Goal: Find specific page/section: Find specific page/section

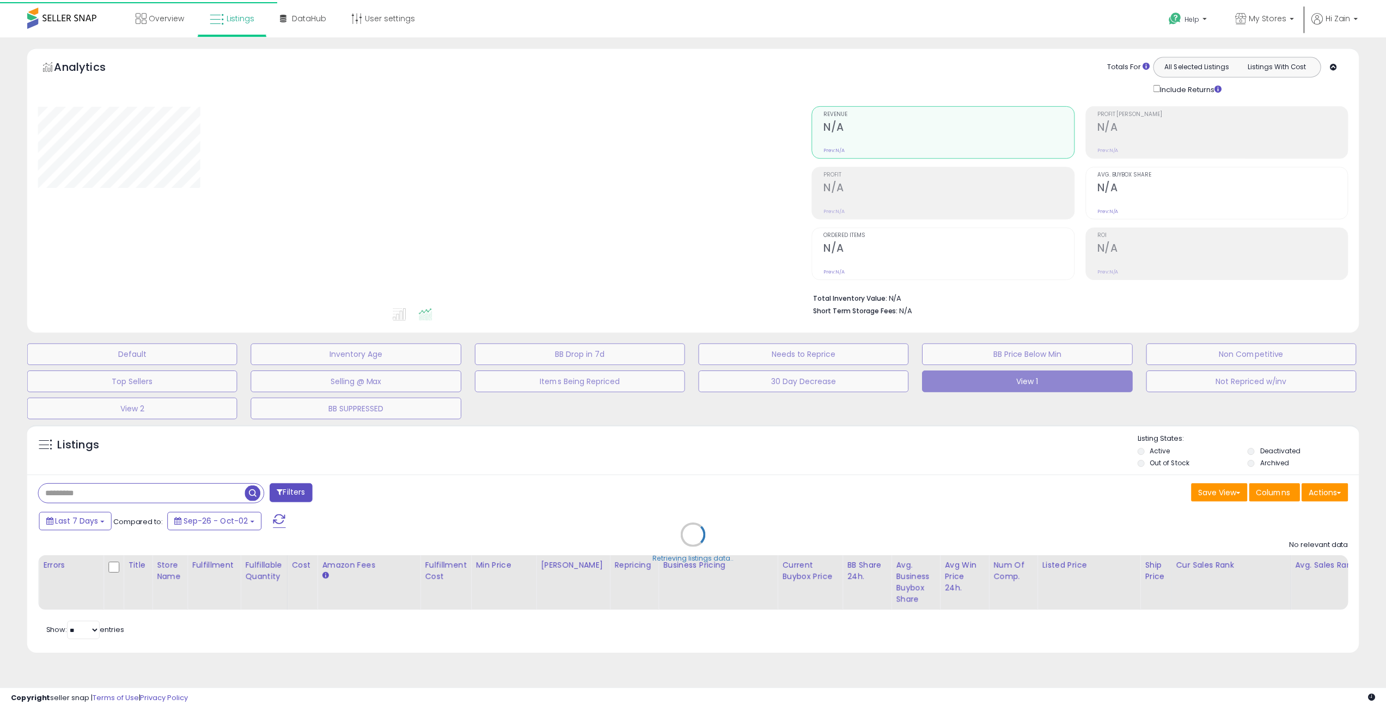
scroll to position [218, 0]
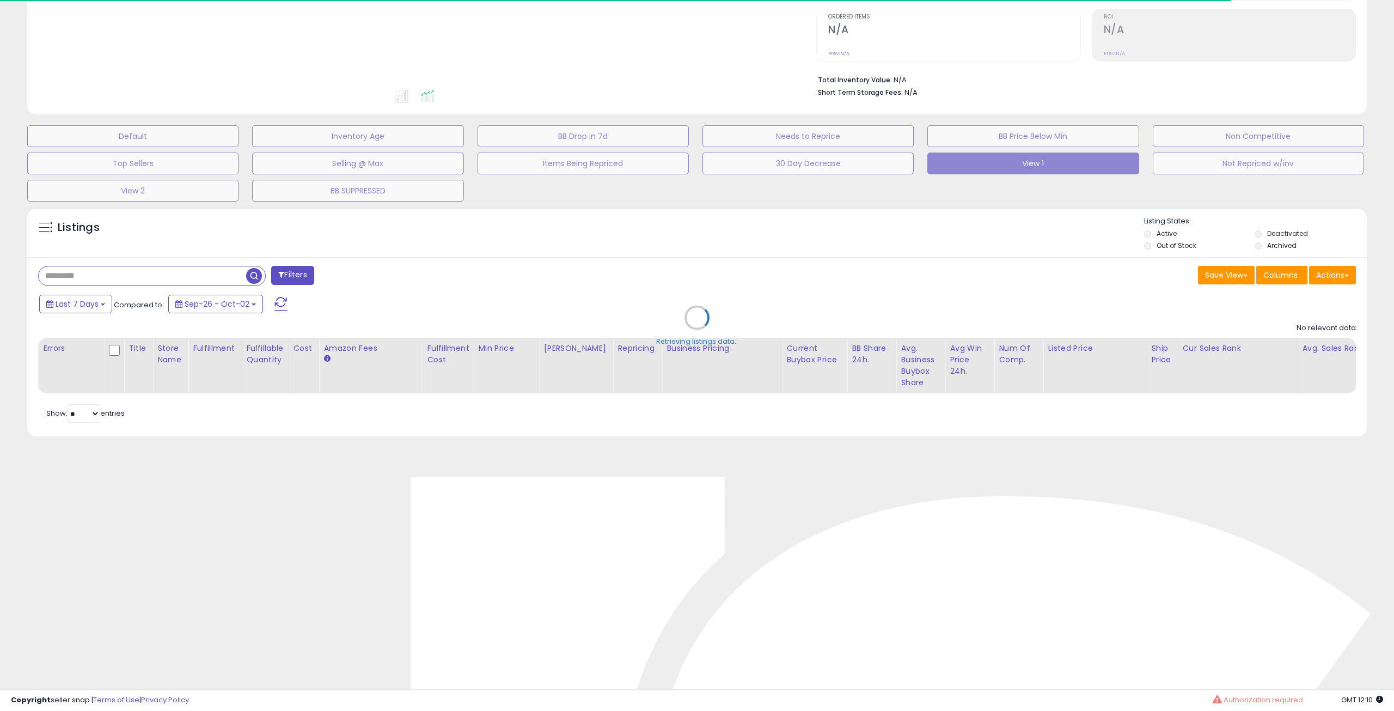
type input "**********"
select select "**"
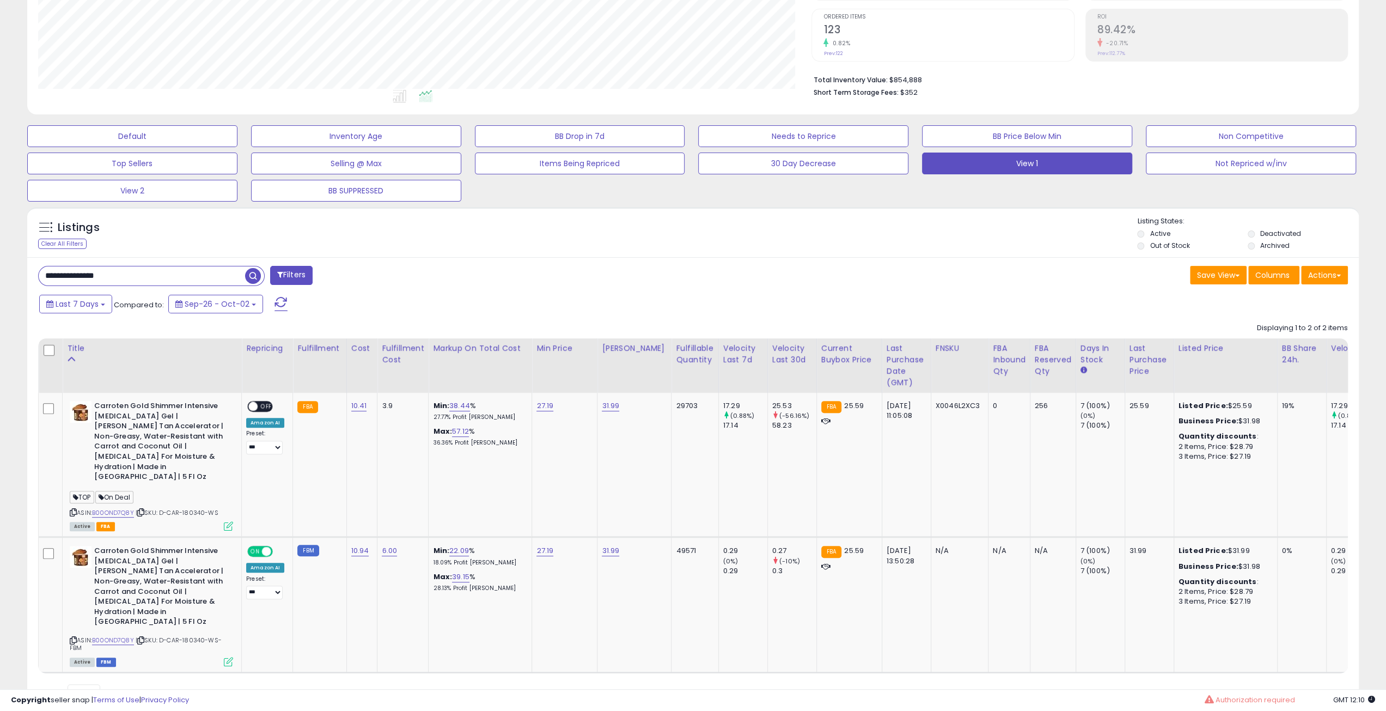
scroll to position [223, 773]
click at [679, 216] on div "Listings Clear All Filters Listing States:" at bounding box center [692, 234] width 1331 height 37
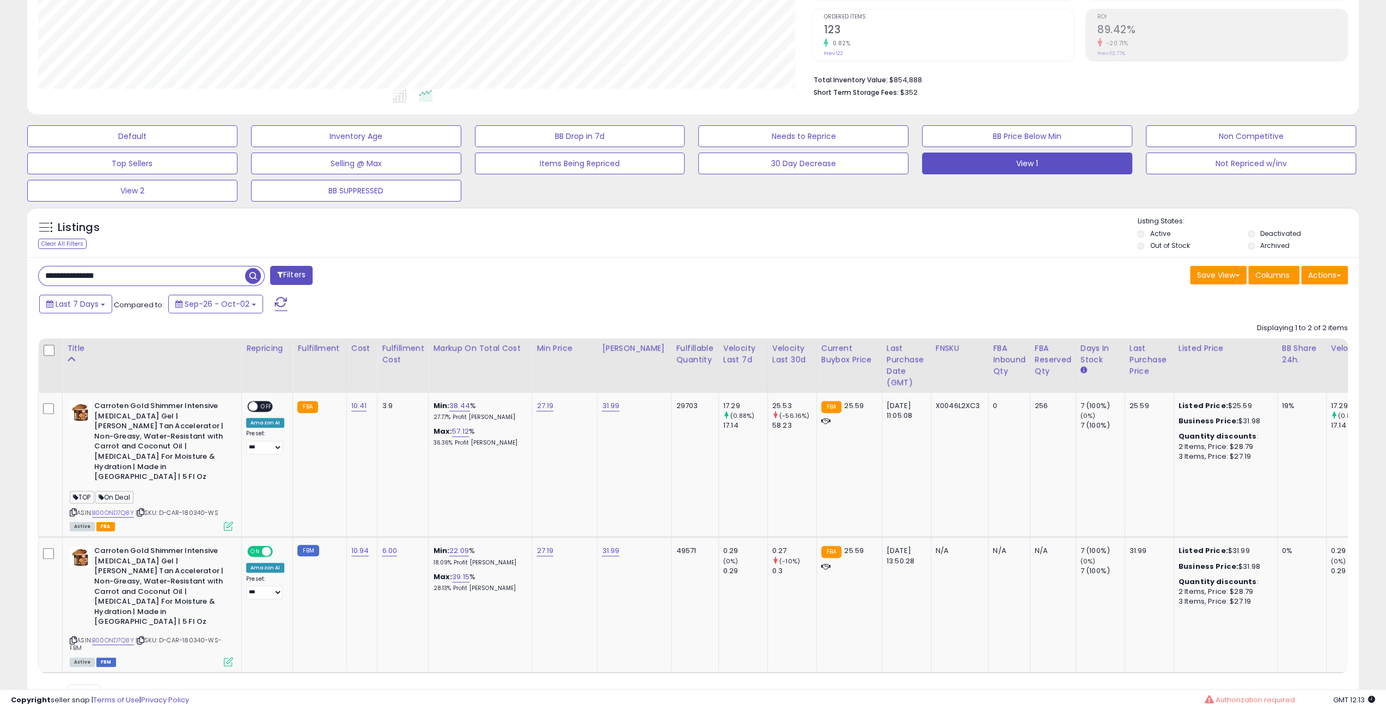
click at [679, 216] on div "Listings Clear All Filters Listing States:" at bounding box center [692, 234] width 1331 height 37
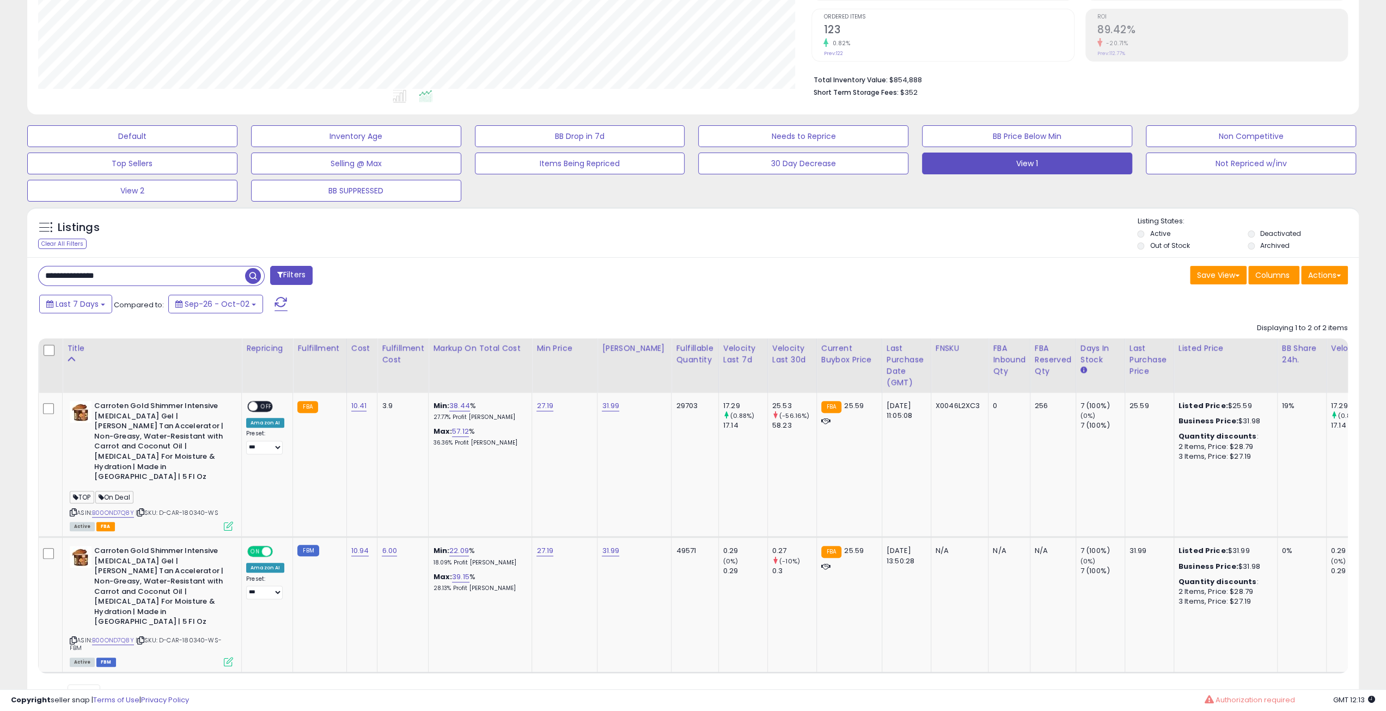
click at [679, 216] on div "Listings Clear All Filters Listing States:" at bounding box center [692, 234] width 1331 height 37
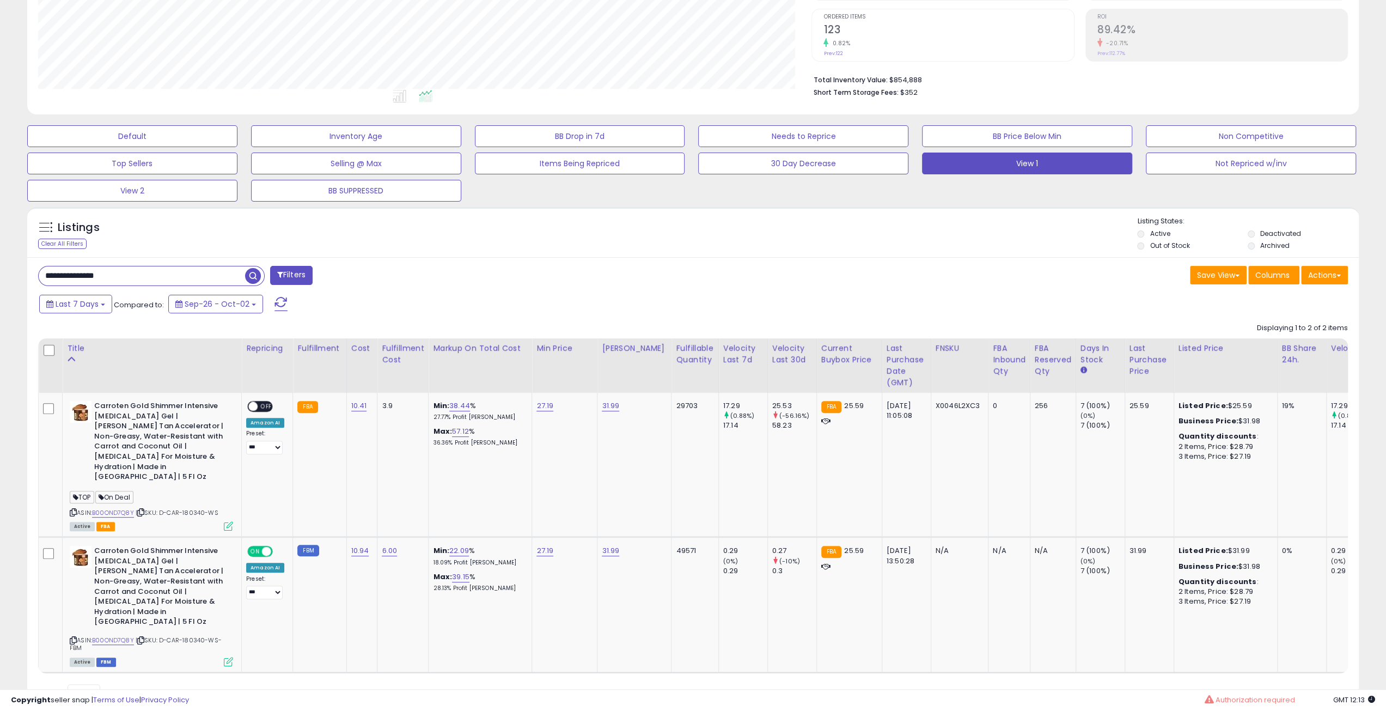
click at [679, 216] on div "Listings Clear All Filters Listing States:" at bounding box center [692, 234] width 1331 height 37
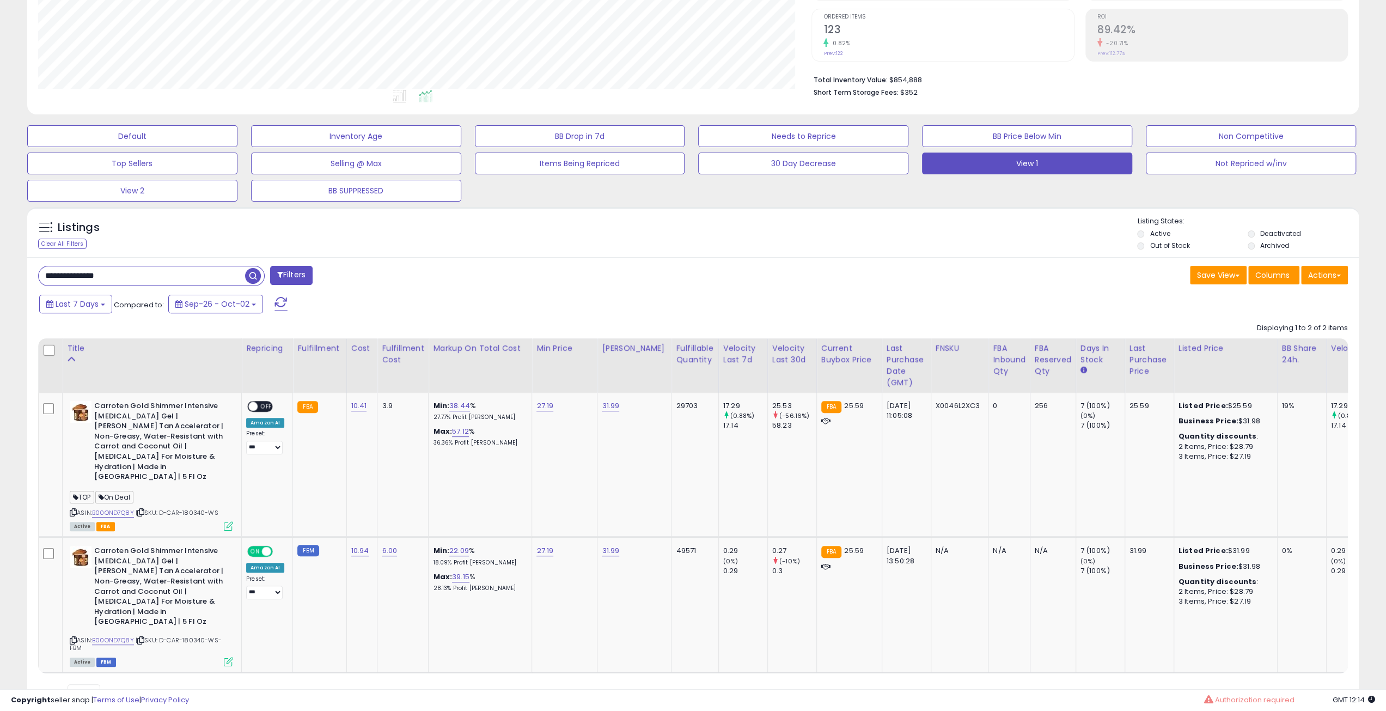
click at [679, 216] on div "Listings Clear All Filters Listing States:" at bounding box center [692, 234] width 1331 height 37
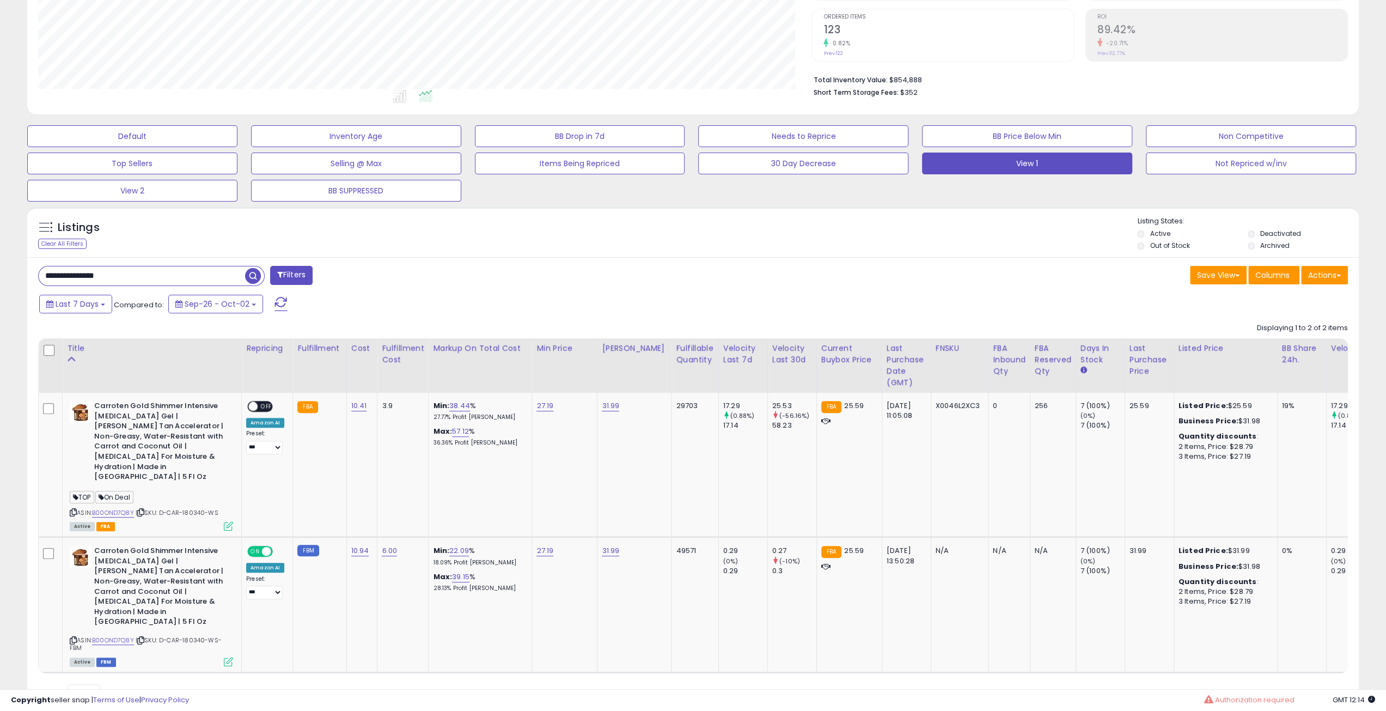
click at [679, 216] on div "Listings Clear All Filters Listing States:" at bounding box center [692, 234] width 1331 height 37
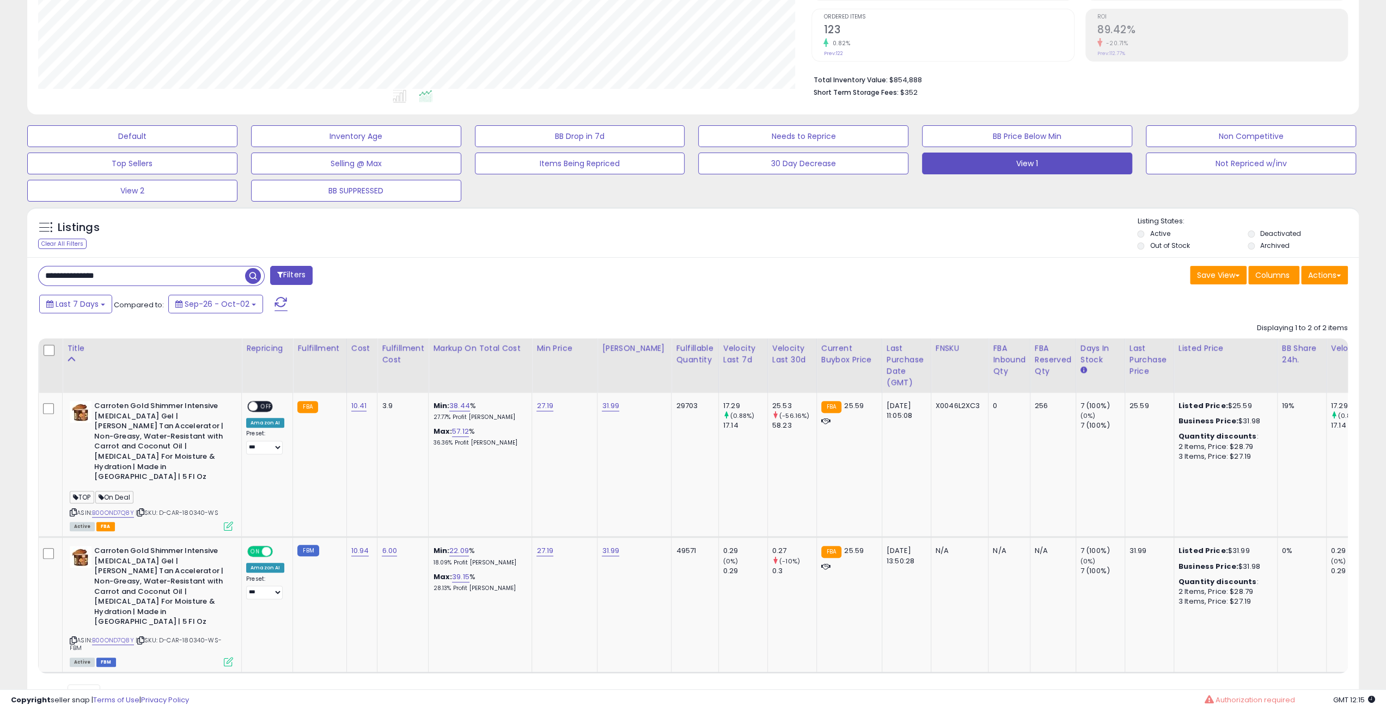
click at [679, 216] on div "Listings Clear All Filters Listing States:" at bounding box center [692, 234] width 1331 height 37
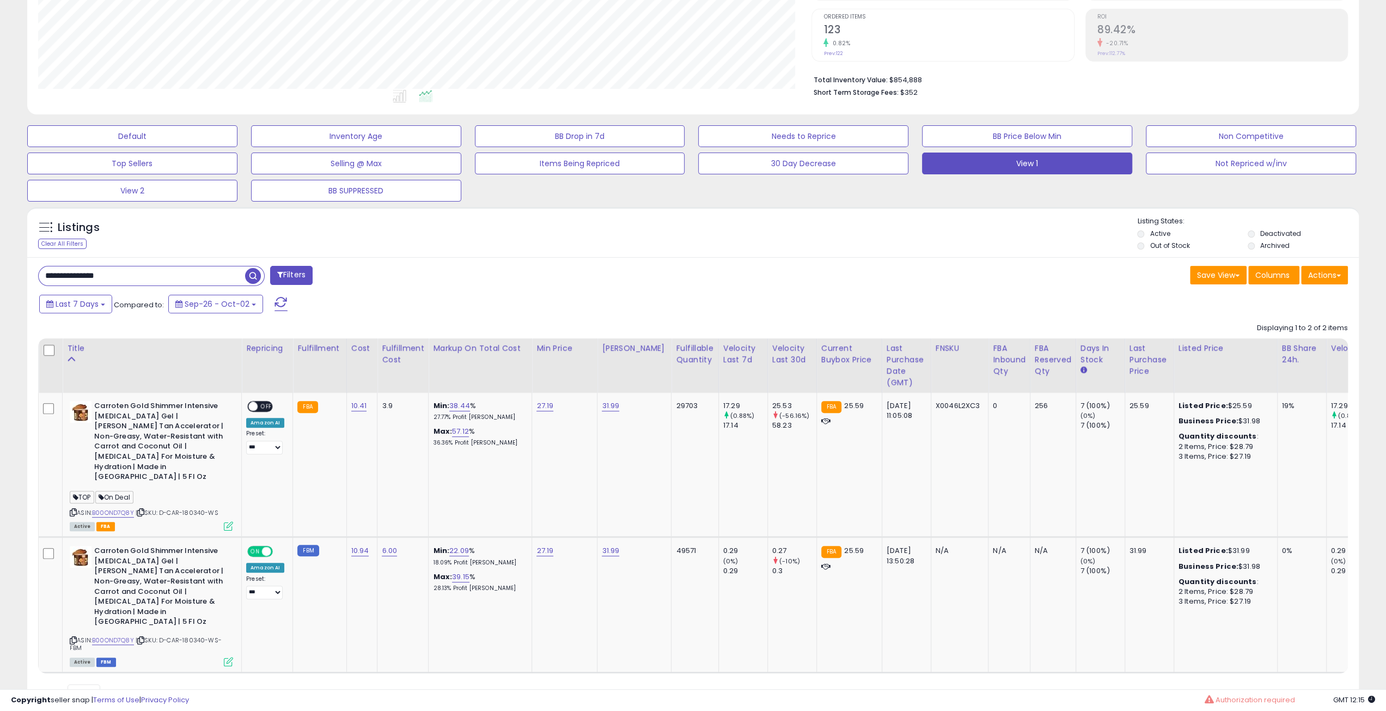
click at [679, 216] on div "Listings Clear All Filters Listing States:" at bounding box center [692, 234] width 1331 height 37
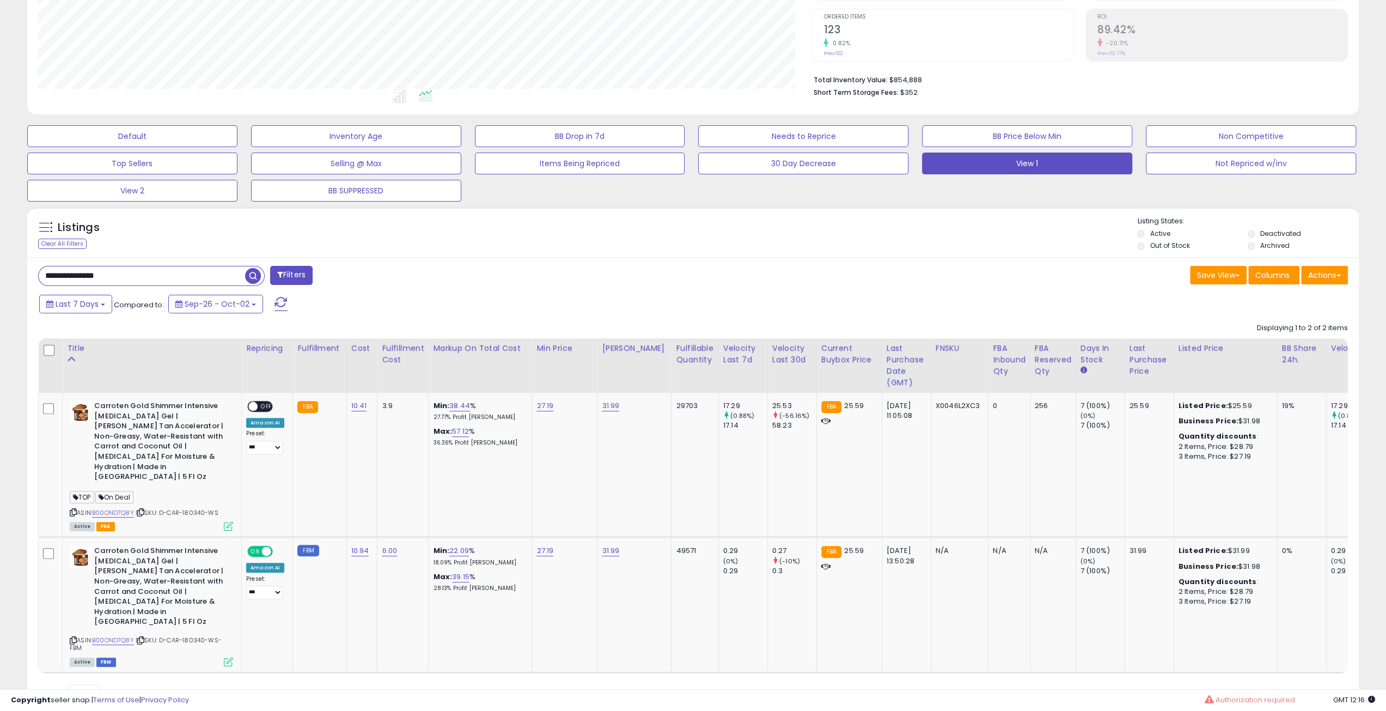
click at [679, 216] on div "Listings Clear All Filters Listing States:" at bounding box center [692, 234] width 1331 height 37
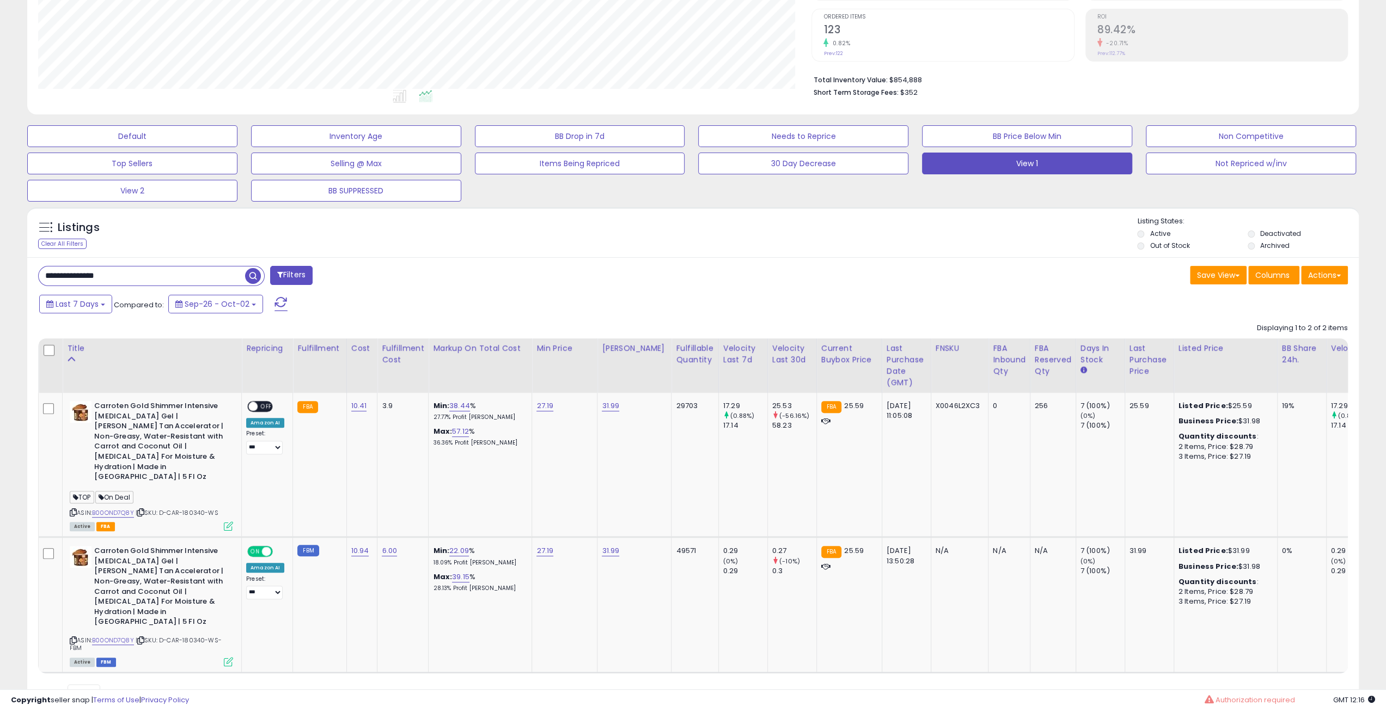
click at [679, 216] on div "Listings Clear All Filters Listing States:" at bounding box center [692, 234] width 1331 height 37
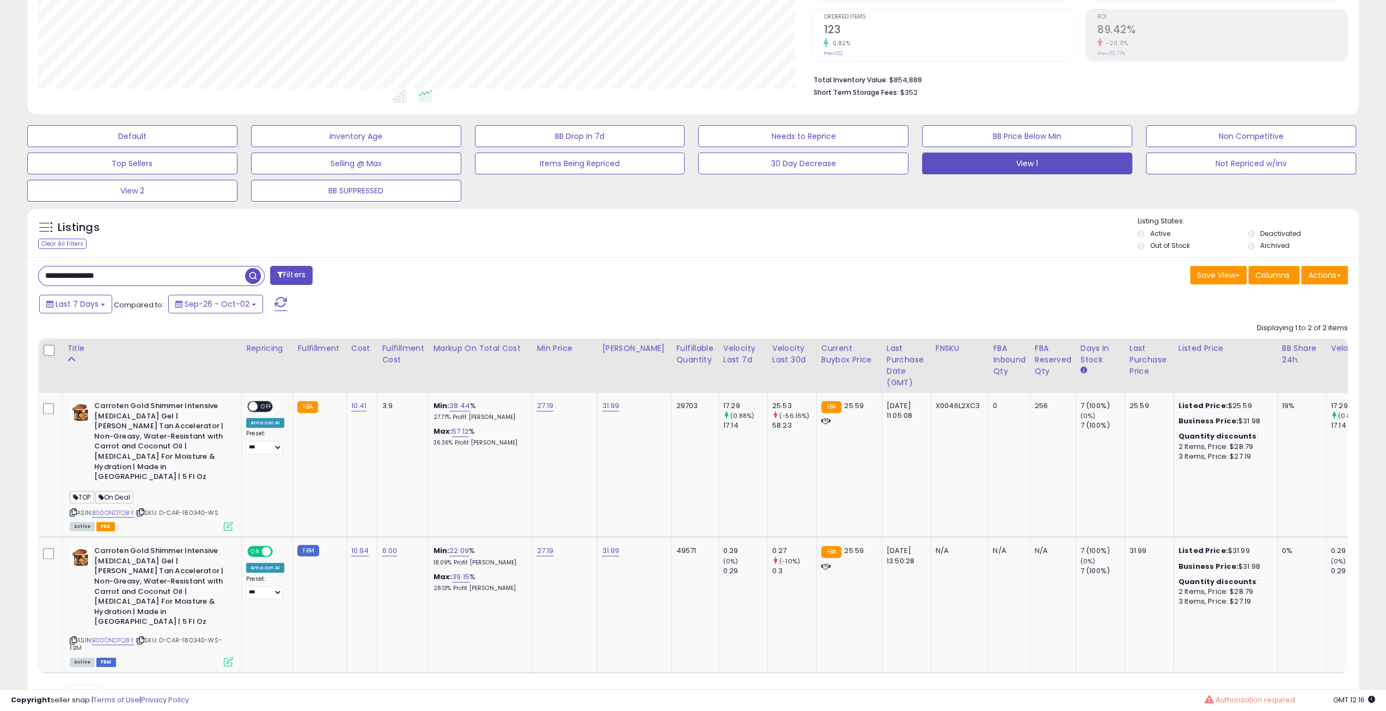
click at [679, 216] on div "Listings Clear All Filters Listing States:" at bounding box center [692, 234] width 1331 height 37
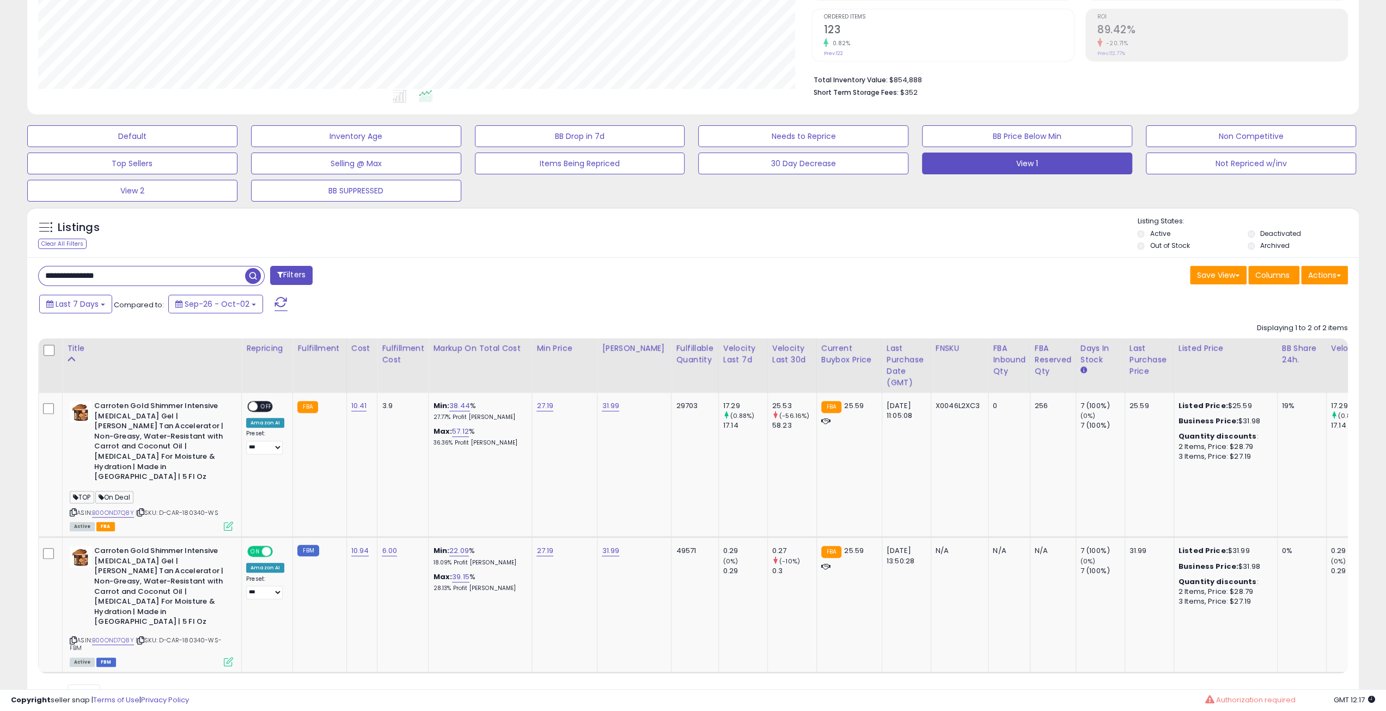
click at [679, 216] on div "Listings Clear All Filters Listing States:" at bounding box center [692, 234] width 1331 height 37
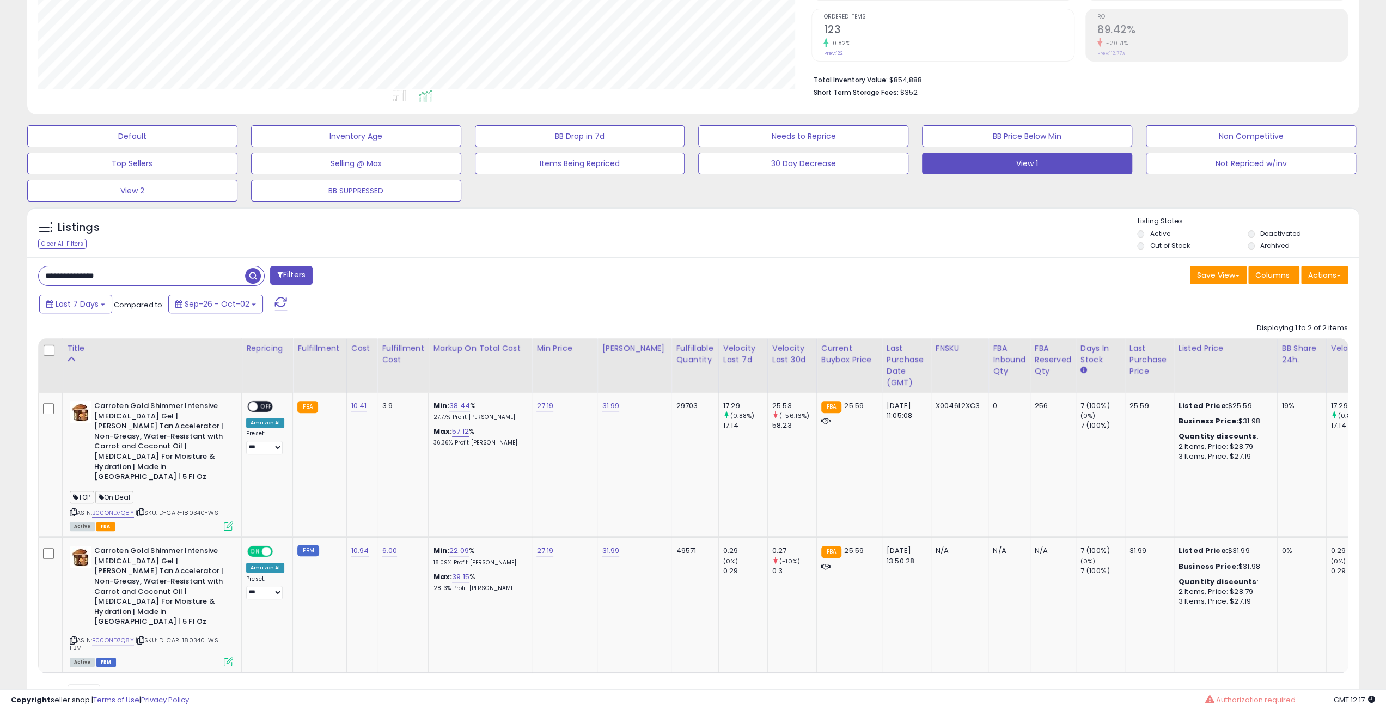
click at [679, 216] on div "Listings Clear All Filters Listing States:" at bounding box center [692, 234] width 1331 height 37
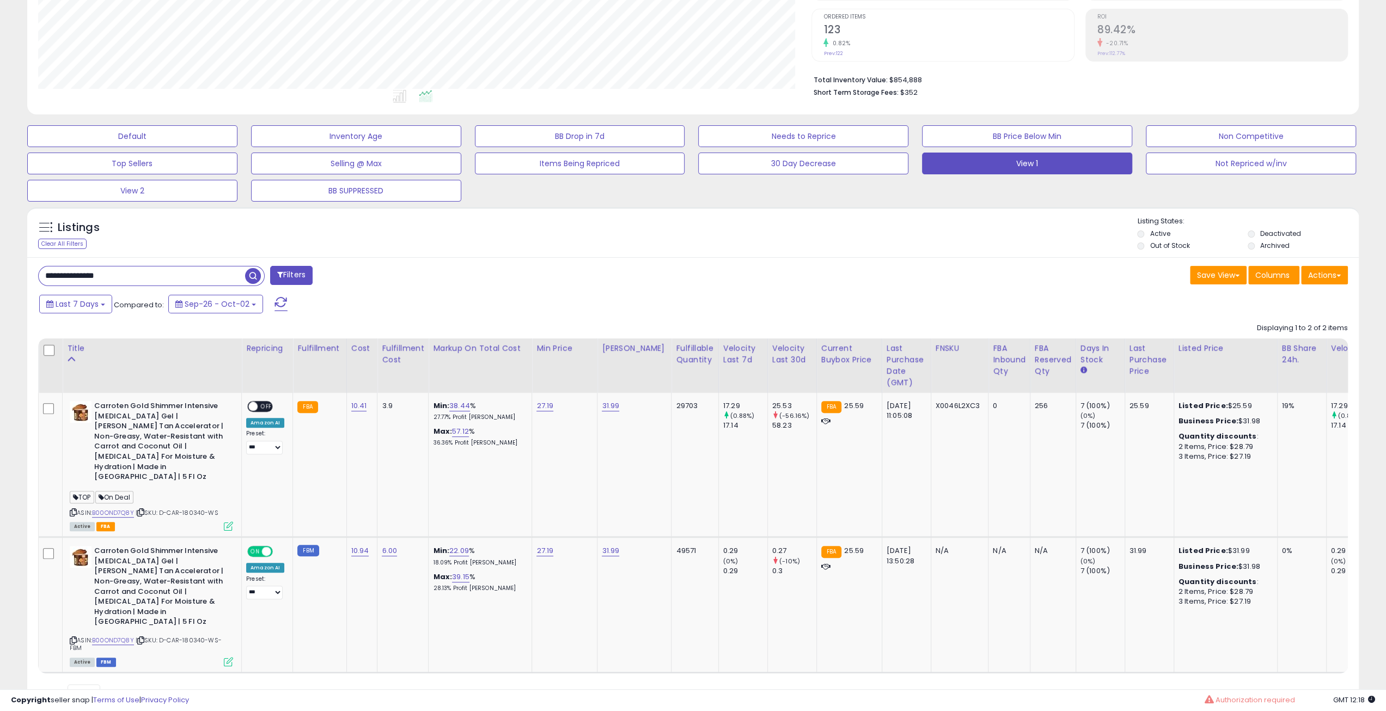
click at [679, 216] on div "Listings Clear All Filters Listing States:" at bounding box center [692, 234] width 1331 height 37
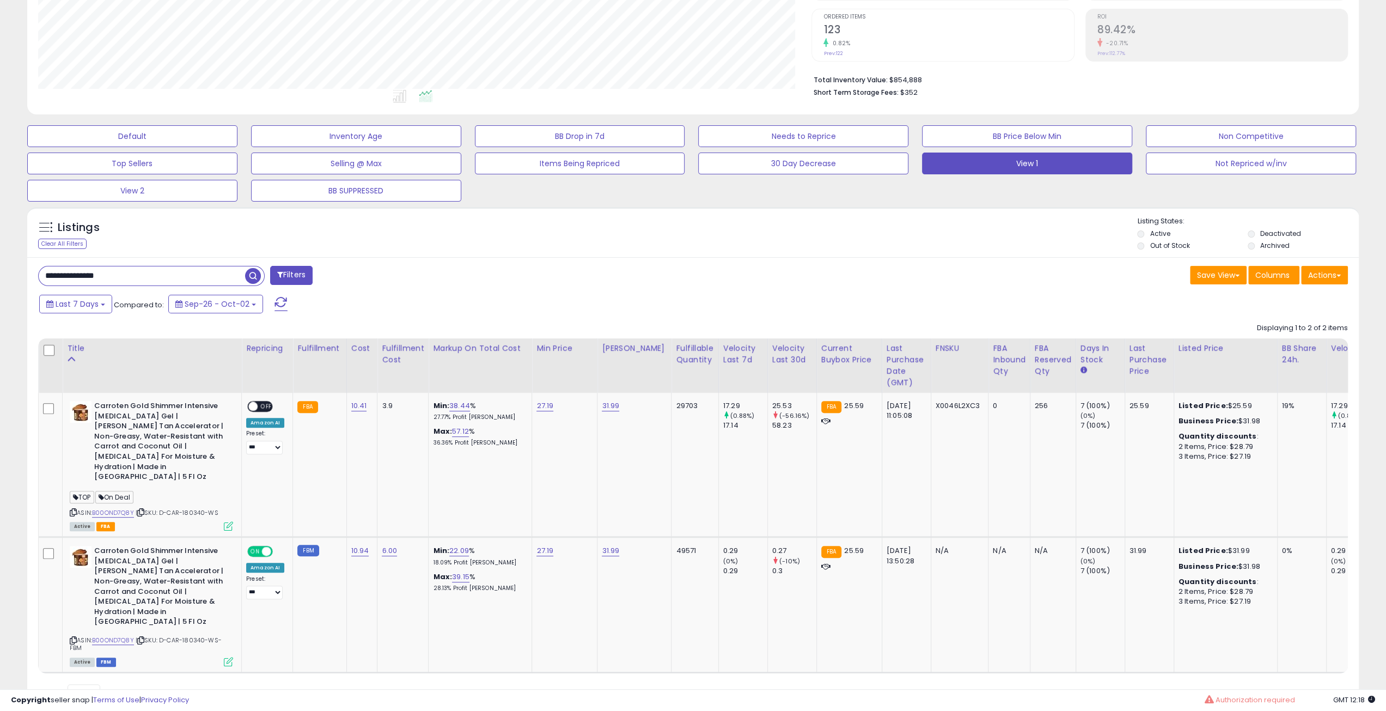
click at [679, 216] on div "Listings Clear All Filters Listing States:" at bounding box center [692, 234] width 1331 height 37
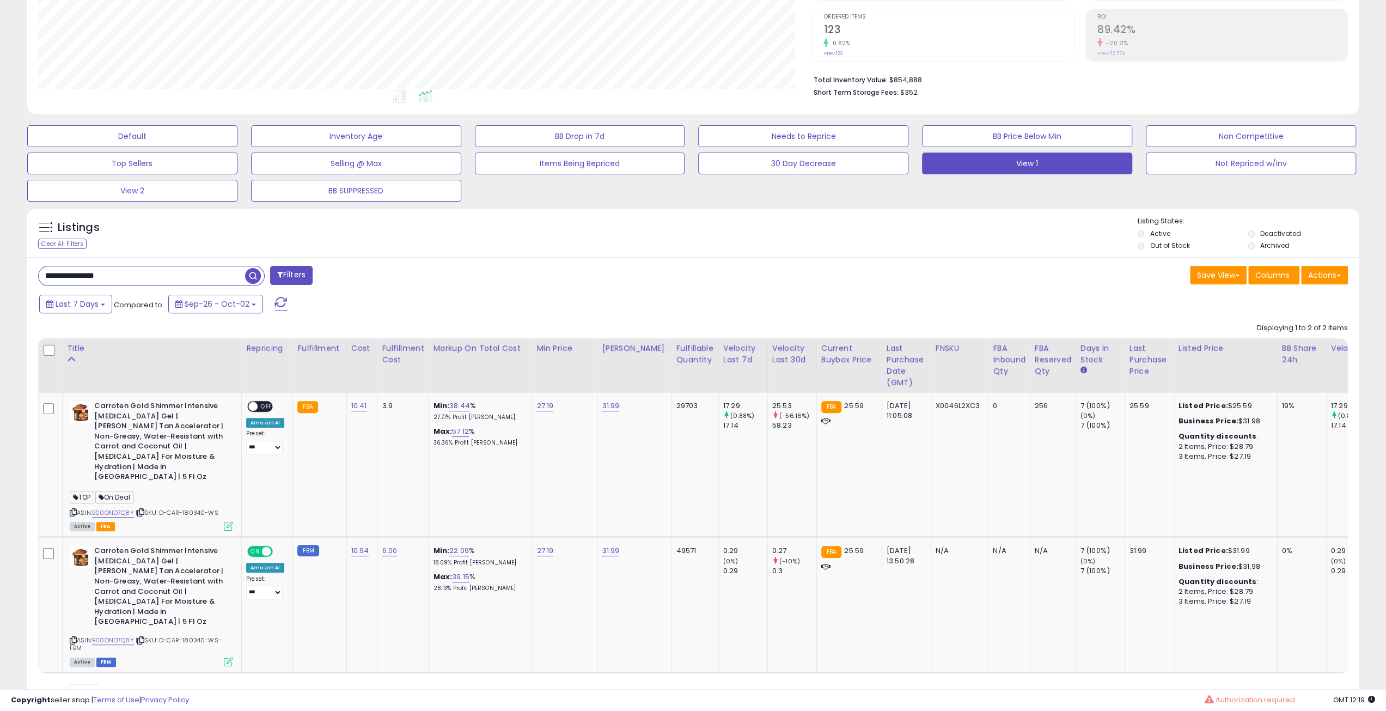
click at [679, 216] on div "Listings Clear All Filters Listing States:" at bounding box center [692, 234] width 1331 height 37
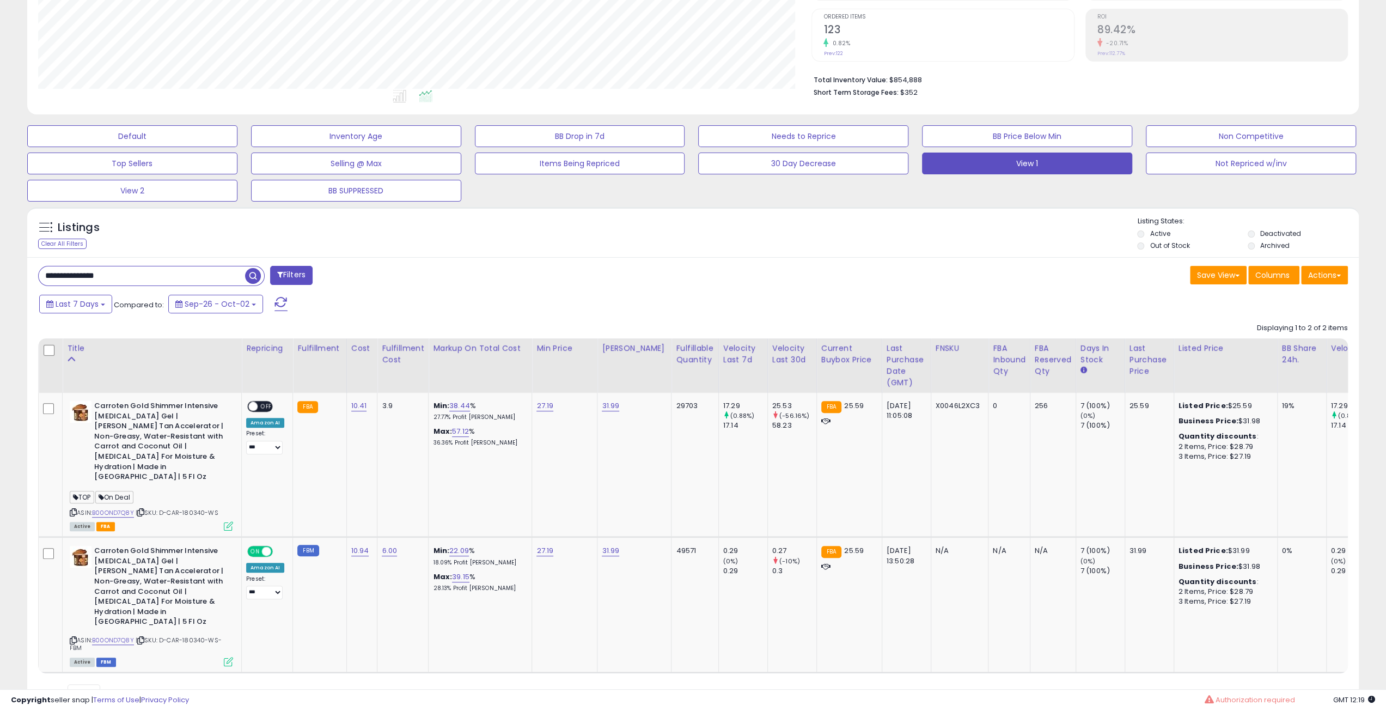
click at [679, 216] on div "Listings Clear All Filters Listing States:" at bounding box center [692, 234] width 1331 height 37
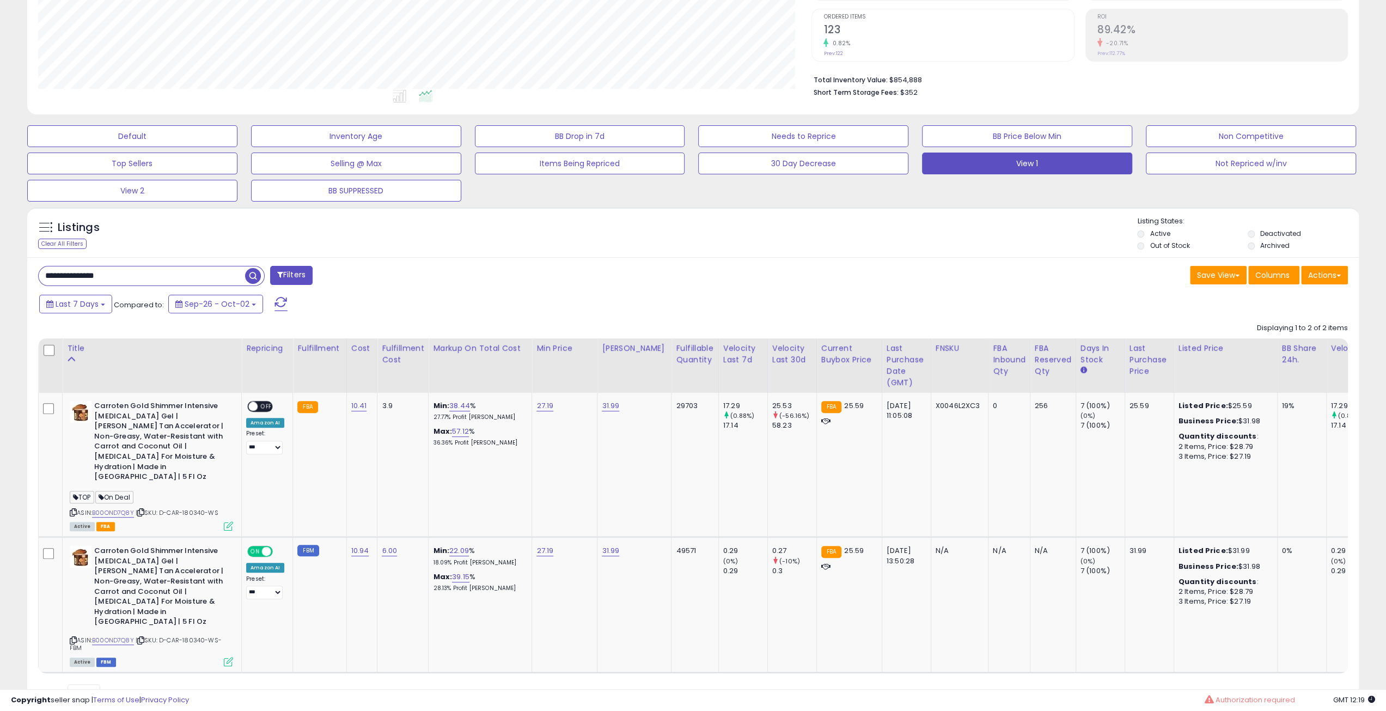
click at [679, 216] on div "Listings Clear All Filters Listing States:" at bounding box center [692, 234] width 1331 height 37
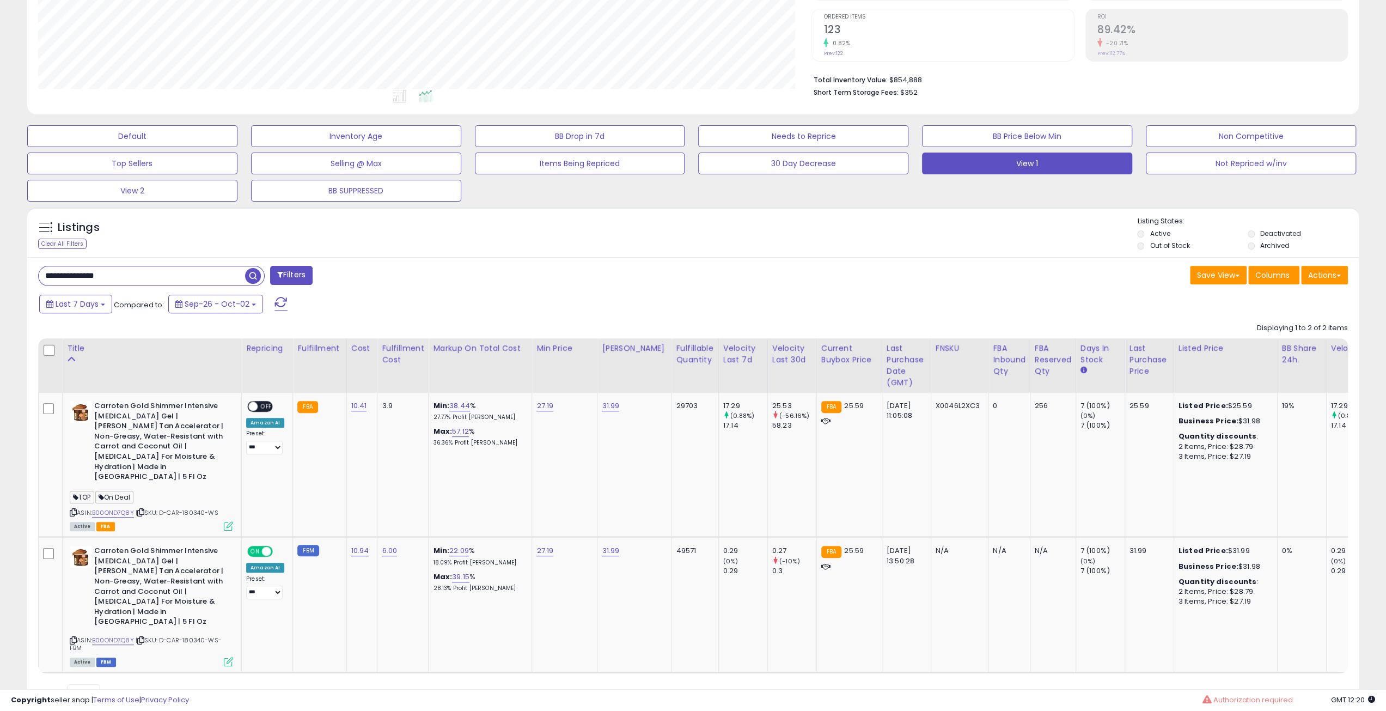
click at [679, 216] on div "Listings Clear All Filters Listing States:" at bounding box center [692, 234] width 1331 height 37
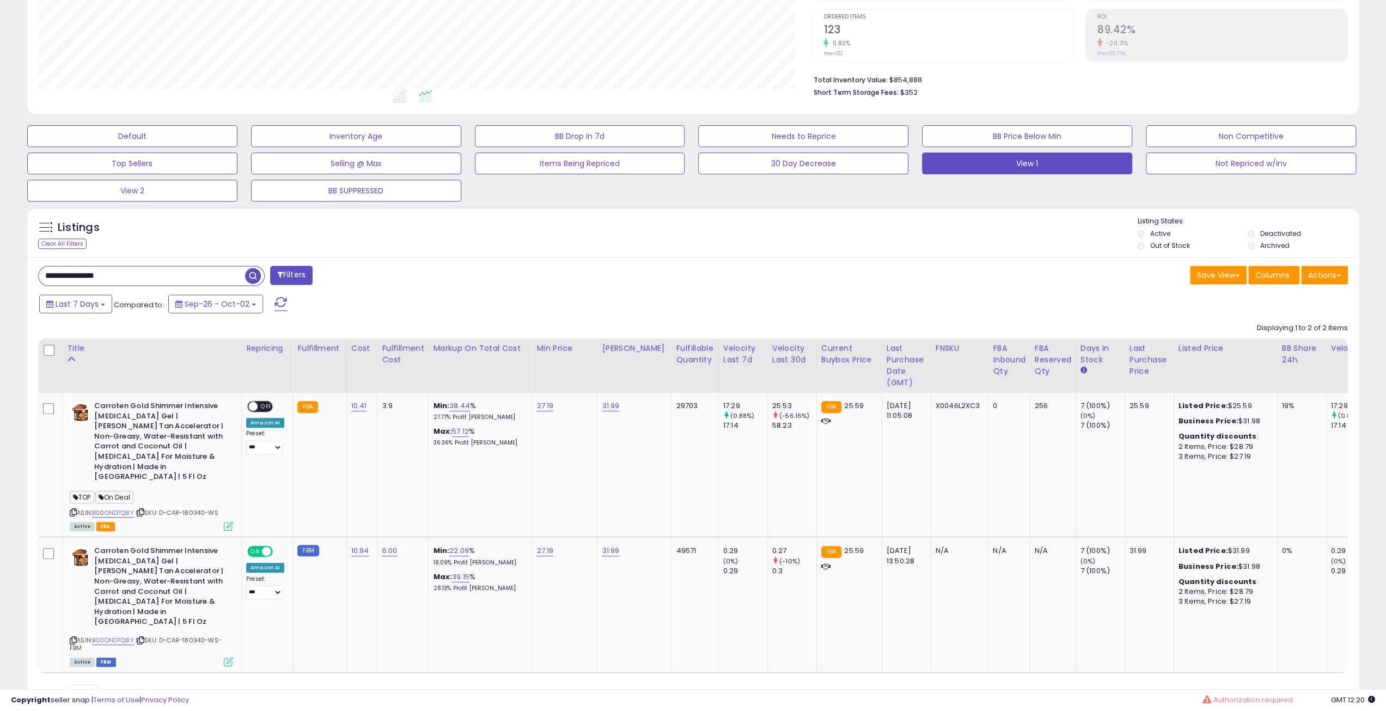
click at [679, 216] on div "Listings Clear All Filters Listing States:" at bounding box center [692, 234] width 1331 height 37
